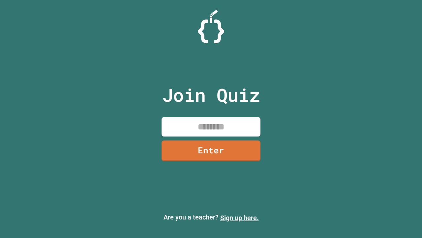
click at [239, 217] on link "Sign up here." at bounding box center [239, 217] width 39 height 8
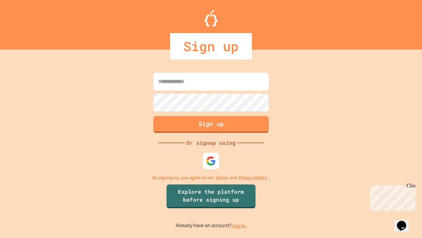
click at [239, 225] on link "Log in." at bounding box center [239, 225] width 15 height 7
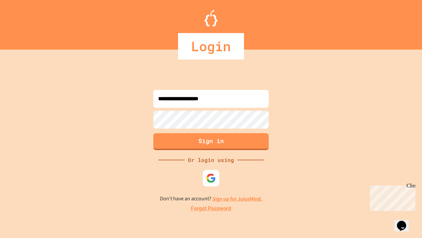
type input "**********"
